Goal: Information Seeking & Learning: Understand process/instructions

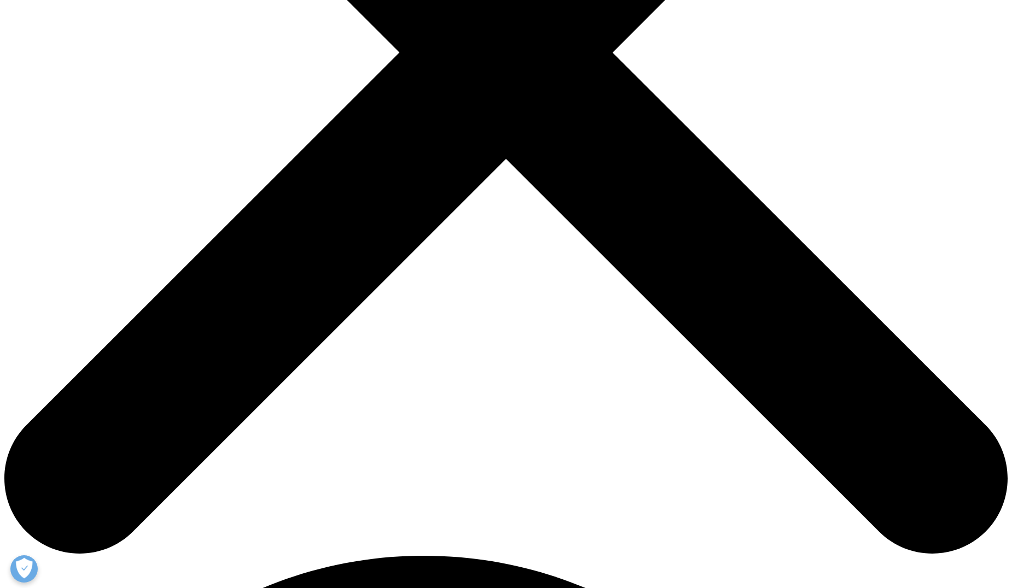
scroll to position [219, 0]
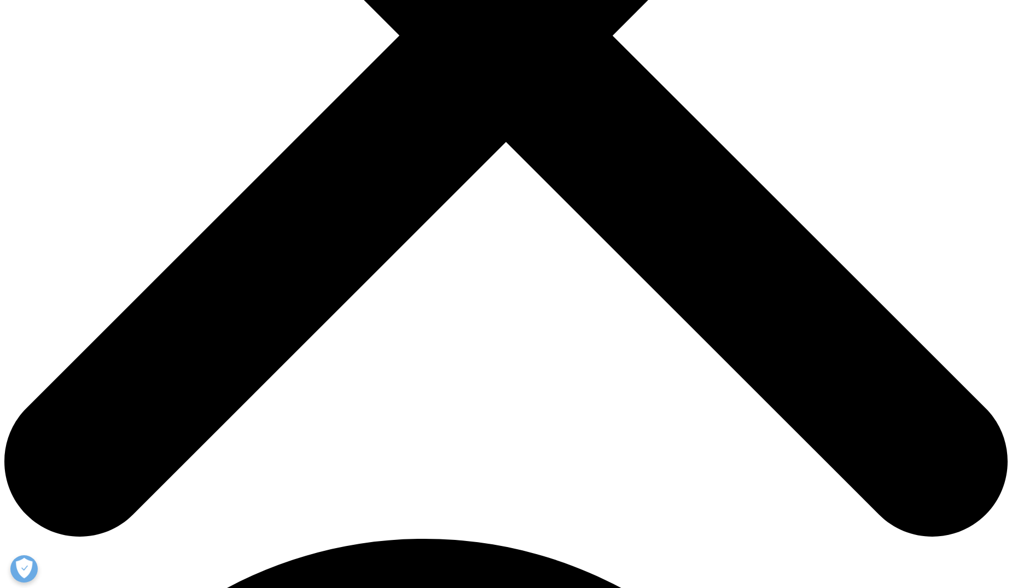
scroll to position [492, 0]
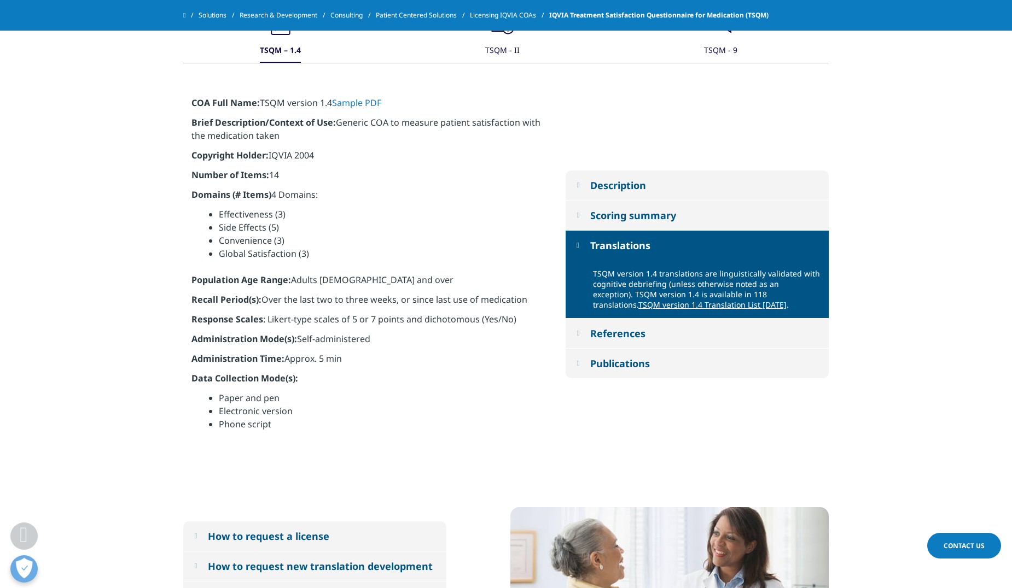
click at [579, 218] on em at bounding box center [577, 215] width 3 height 7
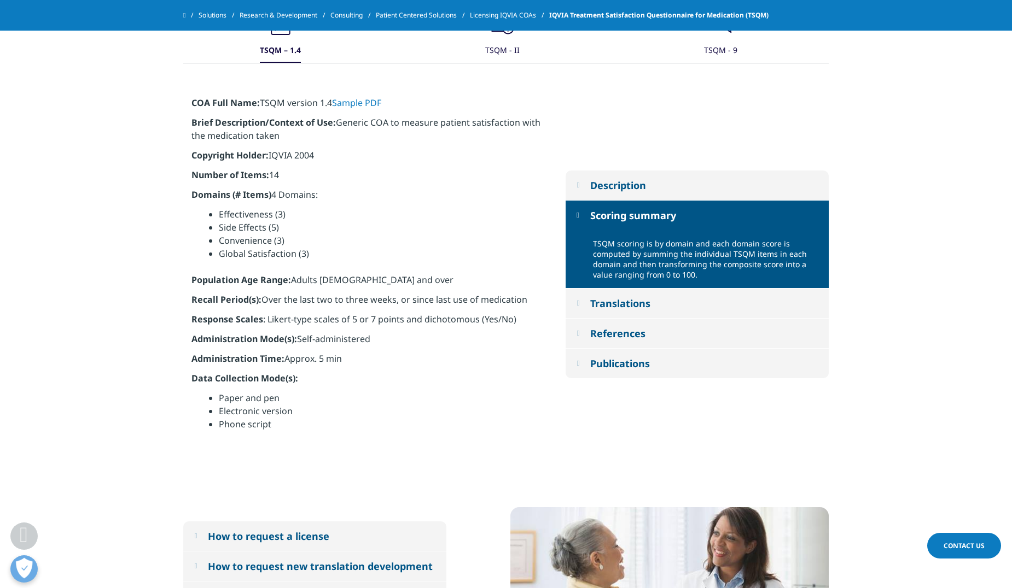
click at [579, 188] on em at bounding box center [577, 185] width 3 height 7
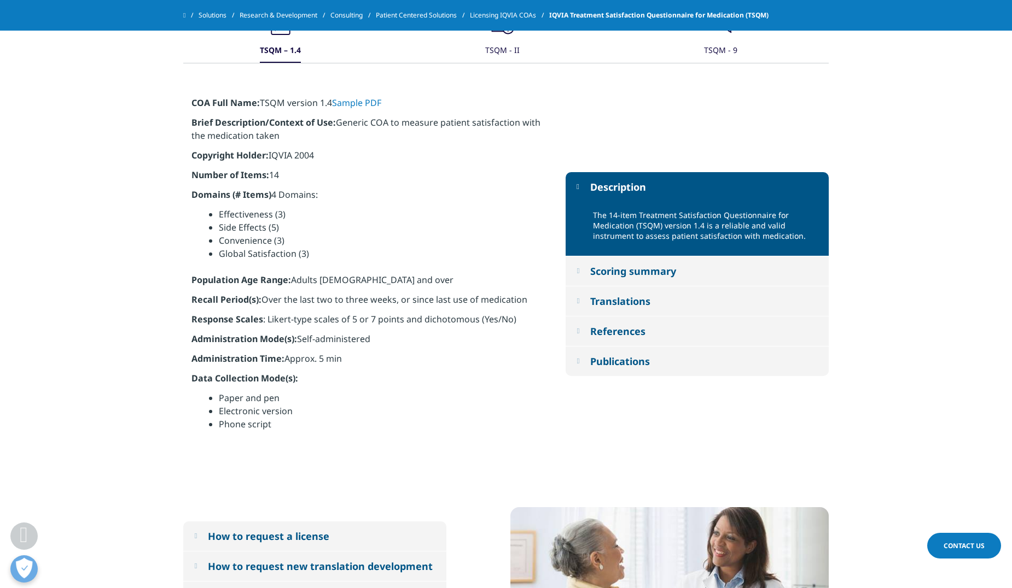
click at [586, 334] on button "References" at bounding box center [696, 332] width 263 height 30
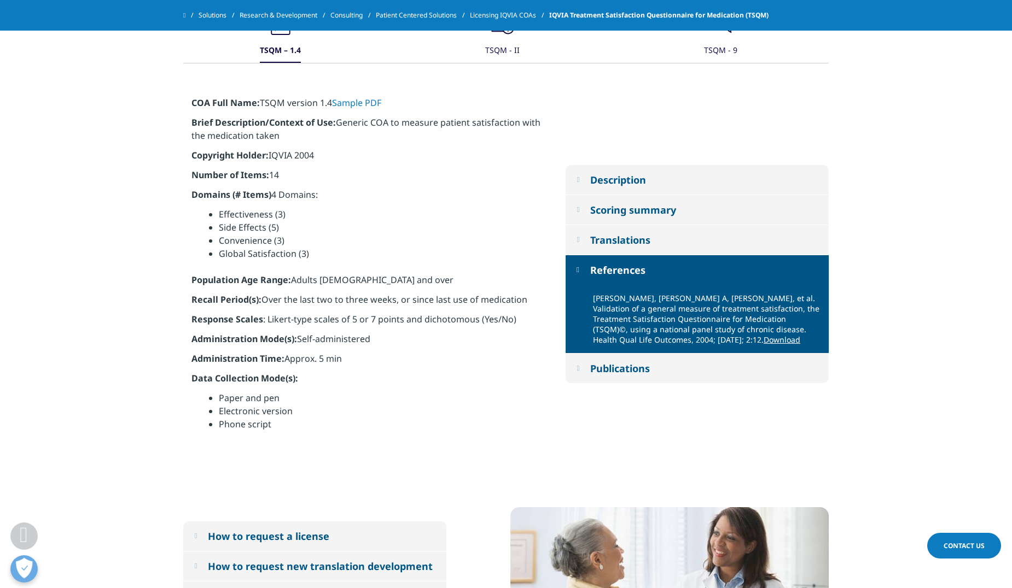
click at [579, 369] on em at bounding box center [577, 368] width 3 height 7
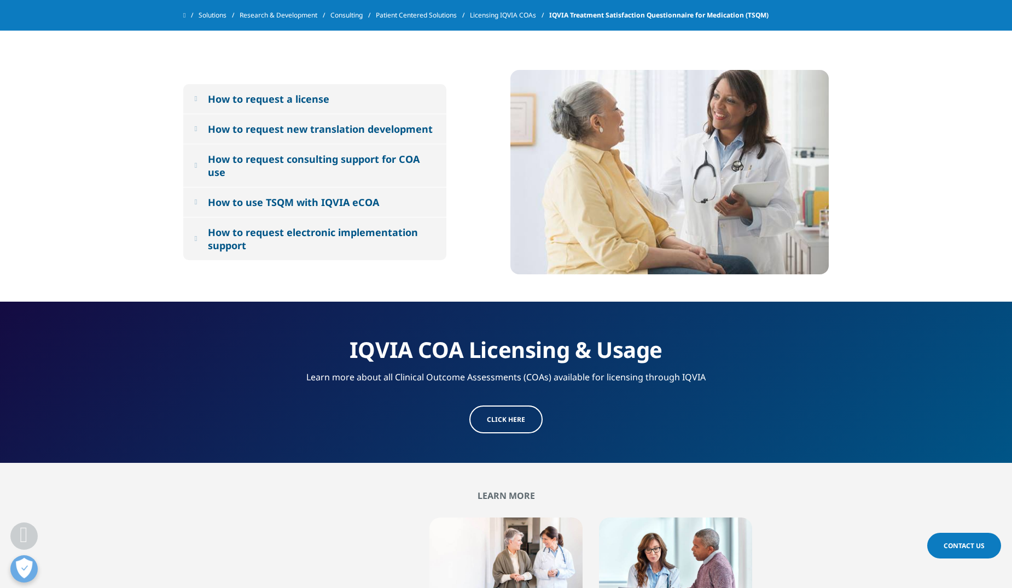
scroll to position [875, 0]
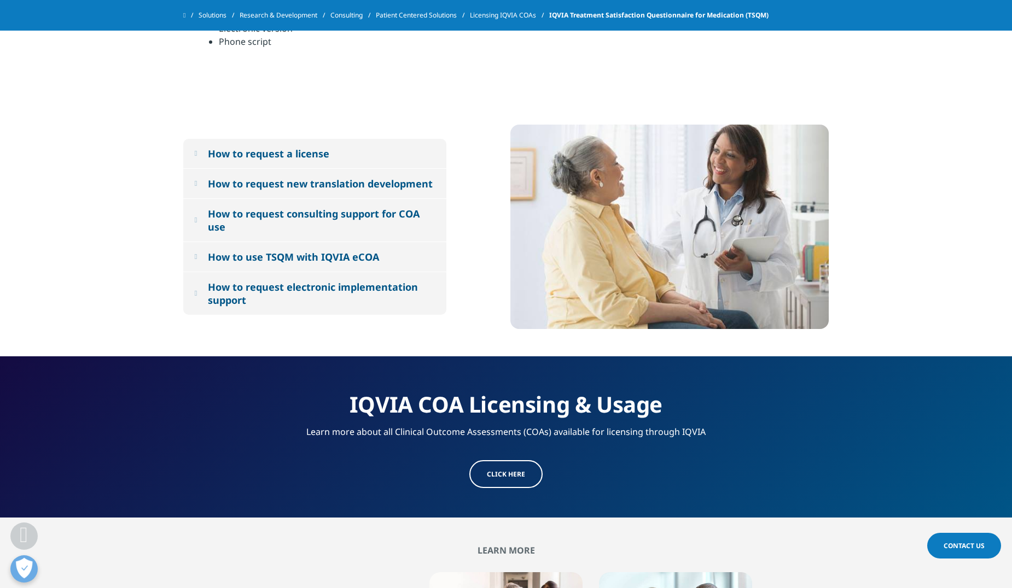
click at [322, 256] on div "How to use TSQM with IQVIA eCOA" at bounding box center [293, 256] width 171 height 13
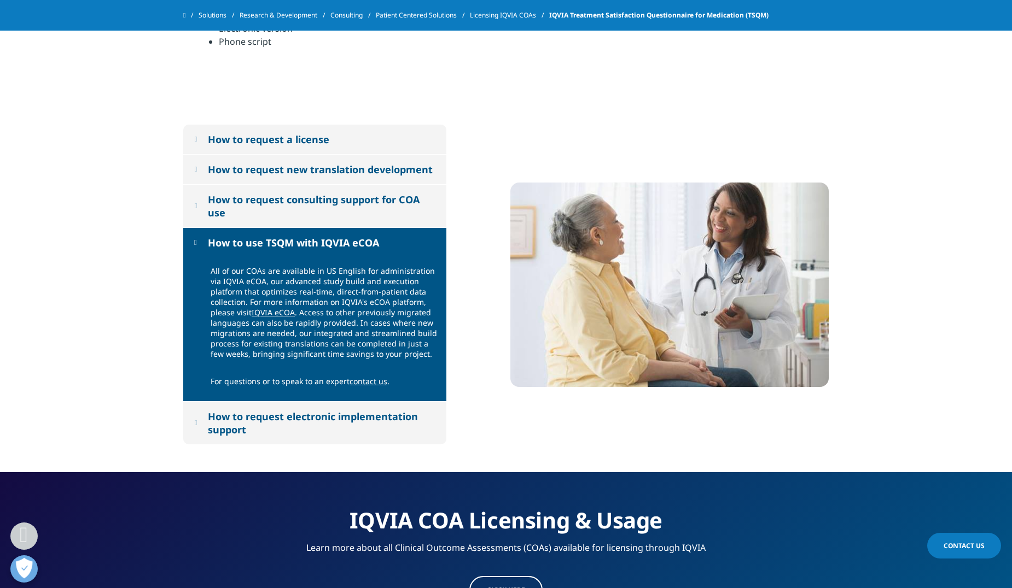
click at [388, 430] on div "How to request electronic implementation support" at bounding box center [321, 423] width 227 height 26
